Goal: Task Accomplishment & Management: Complete application form

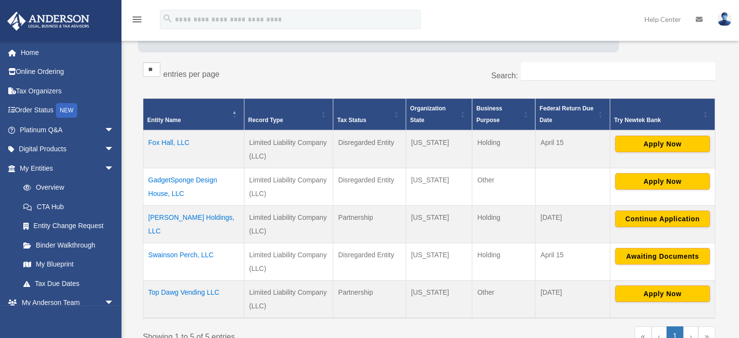
scroll to position [194, 0]
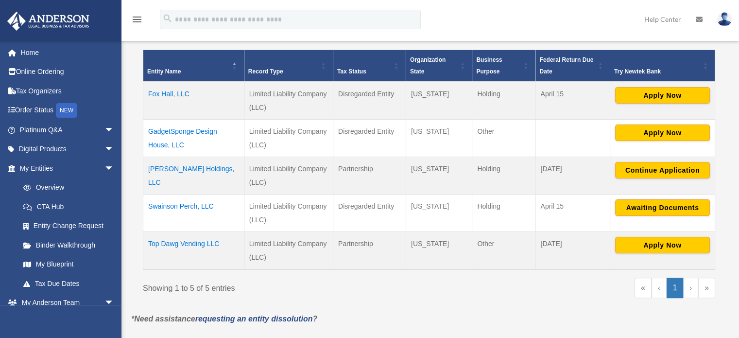
scroll to position [194, 0]
click at [653, 164] on button "Continue Application" at bounding box center [662, 170] width 95 height 17
